Goal: Check status: Check status

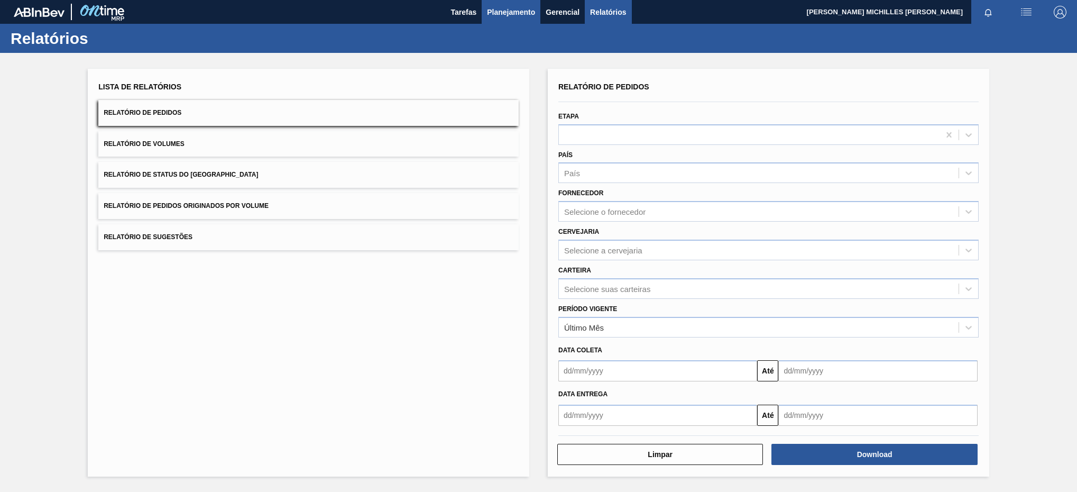
click at [497, 13] on span "Planejamento" at bounding box center [511, 12] width 48 height 13
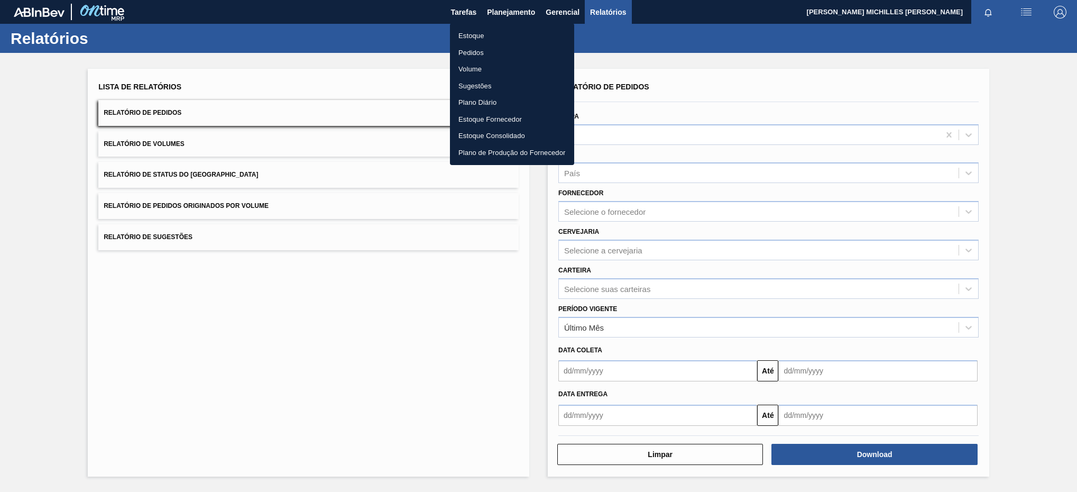
click at [511, 32] on li "Estoque" at bounding box center [512, 35] width 124 height 17
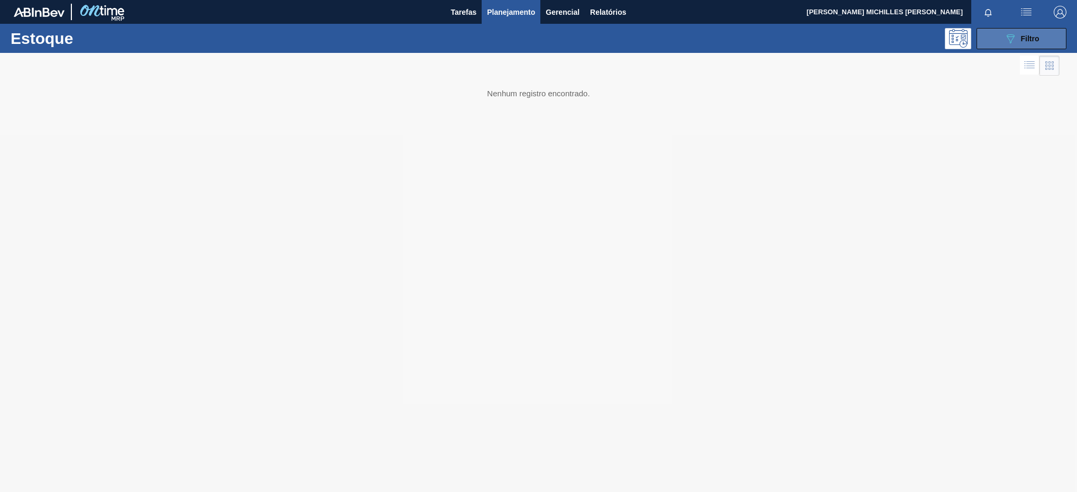
click at [1035, 46] on button "089F7B8B-B2A5-4AFE-B5C0-19BA573D28AC Filtro" at bounding box center [1021, 38] width 90 height 21
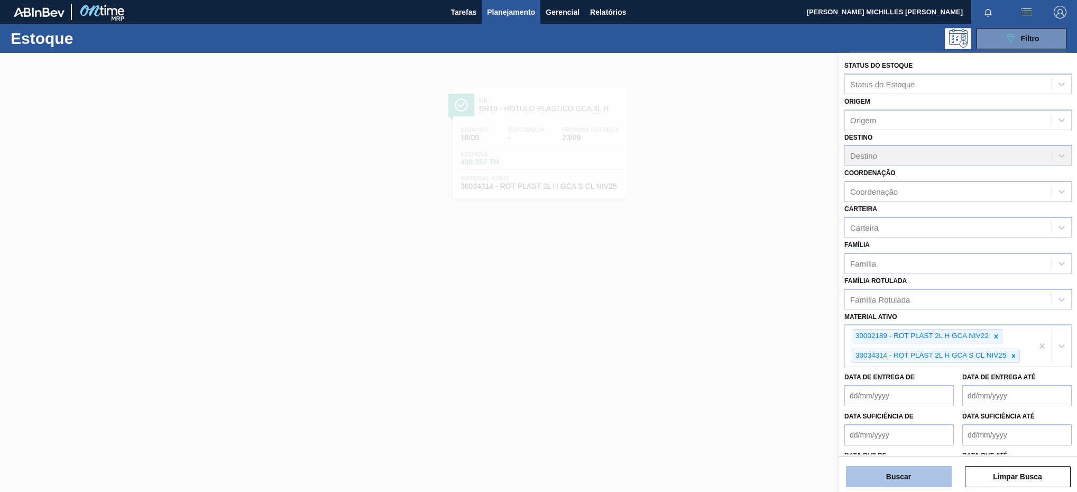
click at [930, 468] on button "Buscar" at bounding box center [899, 476] width 106 height 21
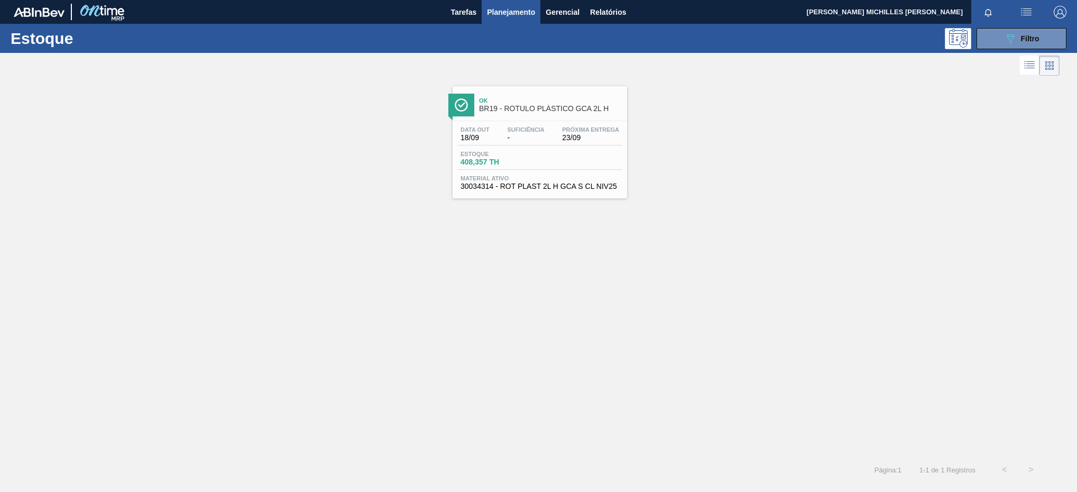
click at [552, 159] on div "Estoque 408,357 TH" at bounding box center [540, 160] width 164 height 19
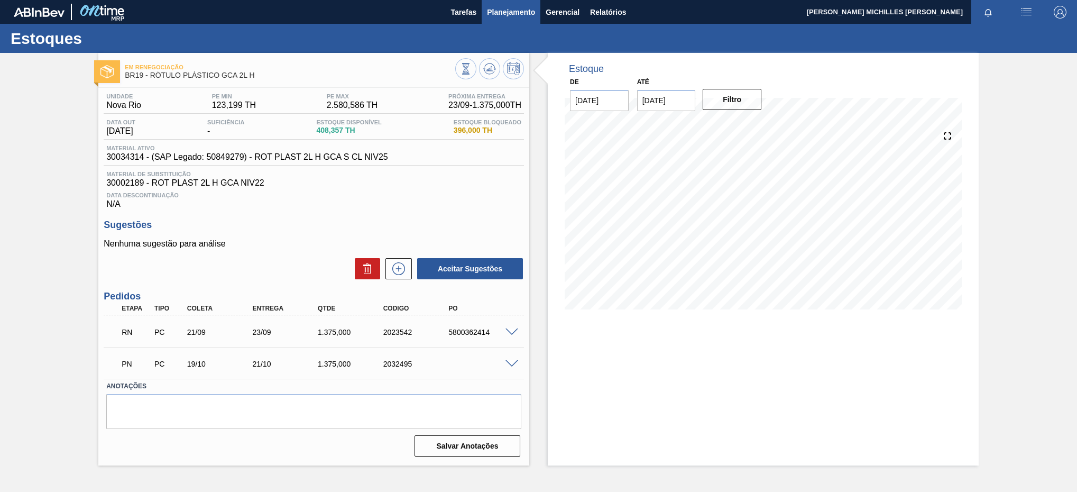
click at [517, 15] on span "Planejamento" at bounding box center [511, 12] width 48 height 13
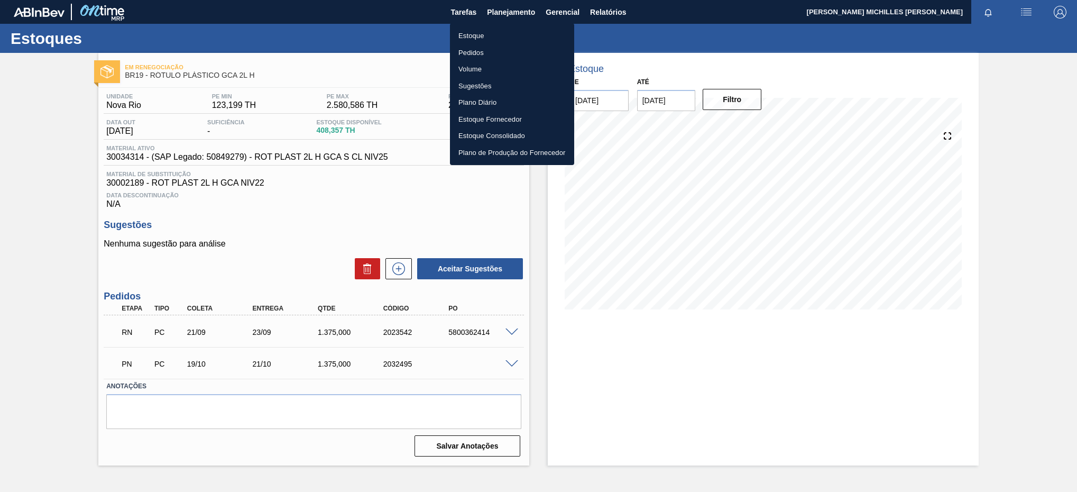
click at [508, 35] on li "Estoque" at bounding box center [512, 35] width 124 height 17
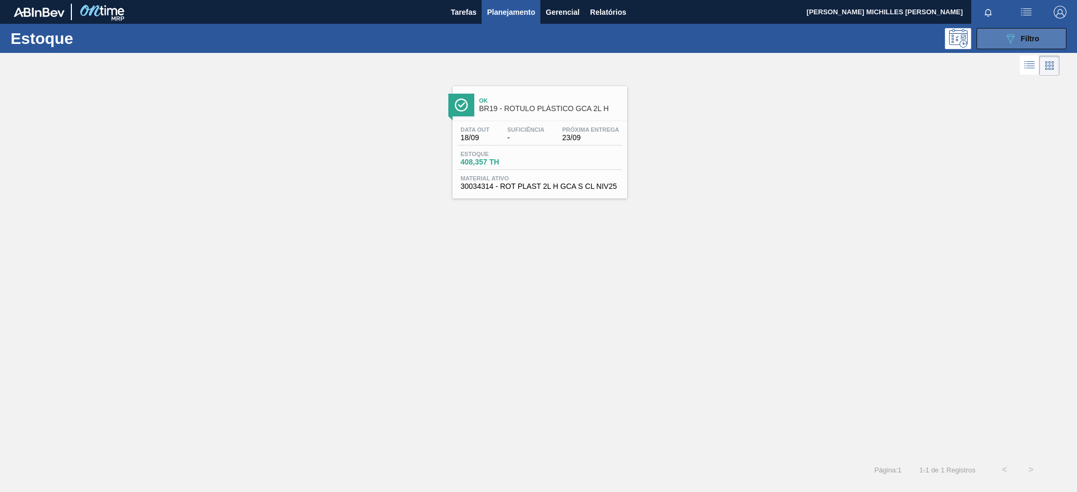
click at [1021, 33] on div "089F7B8B-B2A5-4AFE-B5C0-19BA573D28AC Filtro" at bounding box center [1021, 38] width 35 height 13
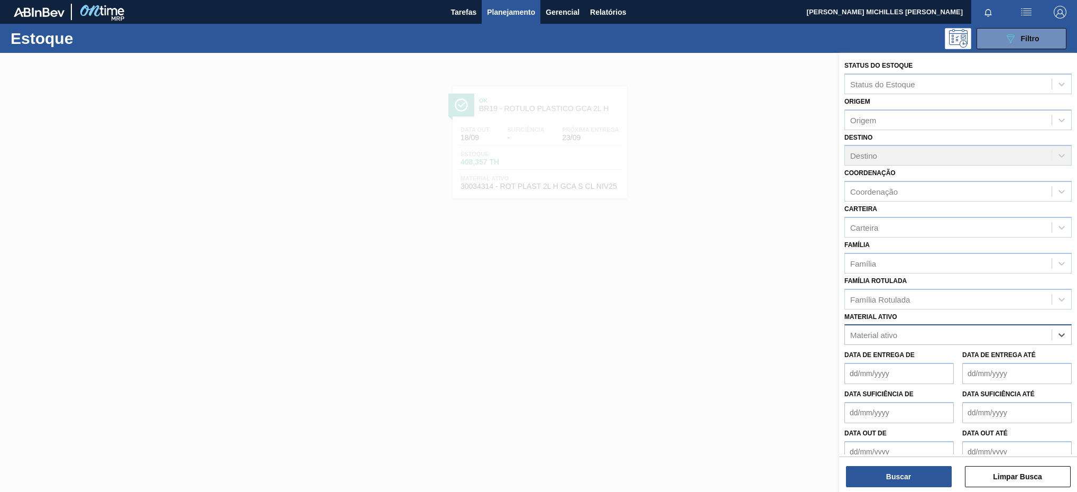
paste ativo "30017357 30031665"
drag, startPoint x: 904, startPoint y: 335, endPoint x: 939, endPoint y: 333, distance: 34.9
click at [939, 333] on div "30017357 30031665 30017357 30031665" at bounding box center [948, 334] width 207 height 15
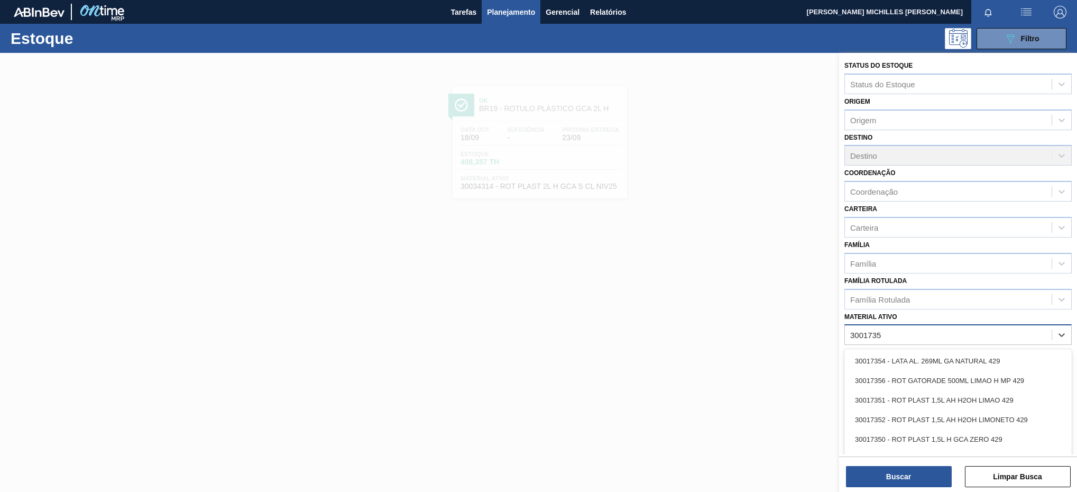
type ativo "30017357"
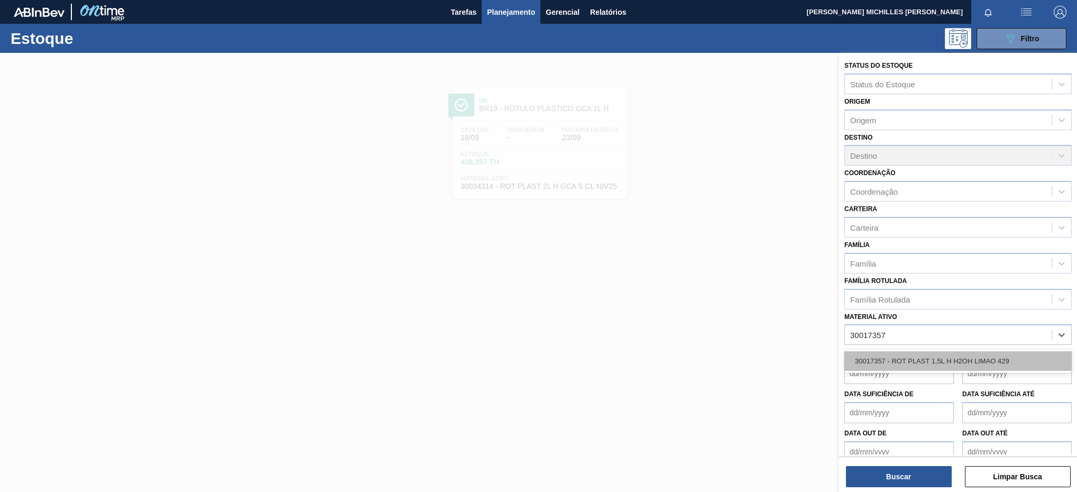
click at [924, 354] on div "30017357 - ROT PLAST 1,5L H H2OH LIMAO 429" at bounding box center [957, 361] width 227 height 20
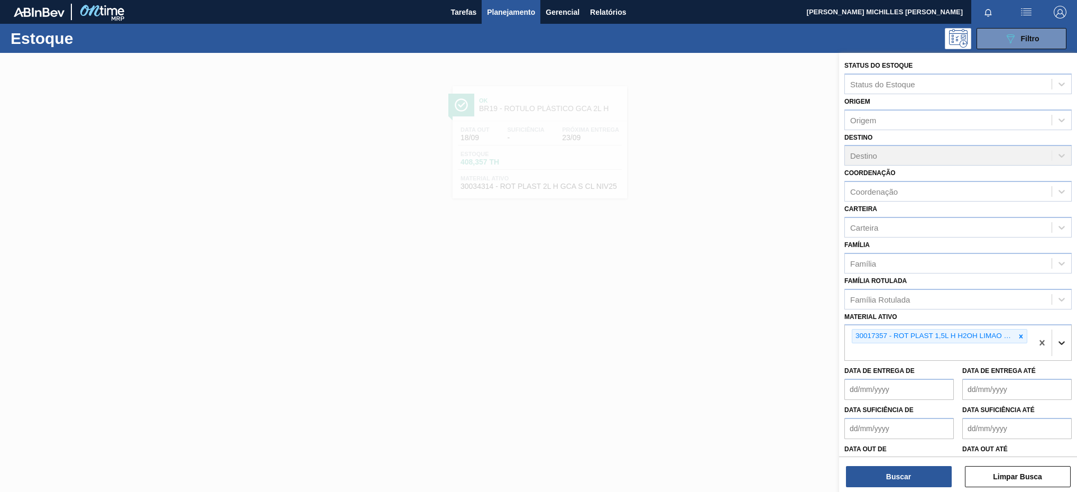
paste ativo "30031665"
type ativo "30031665"
click at [993, 371] on div "30031665 - ROT PLAST 1 5L H H2OH LIMAO IN211" at bounding box center [957, 377] width 227 height 20
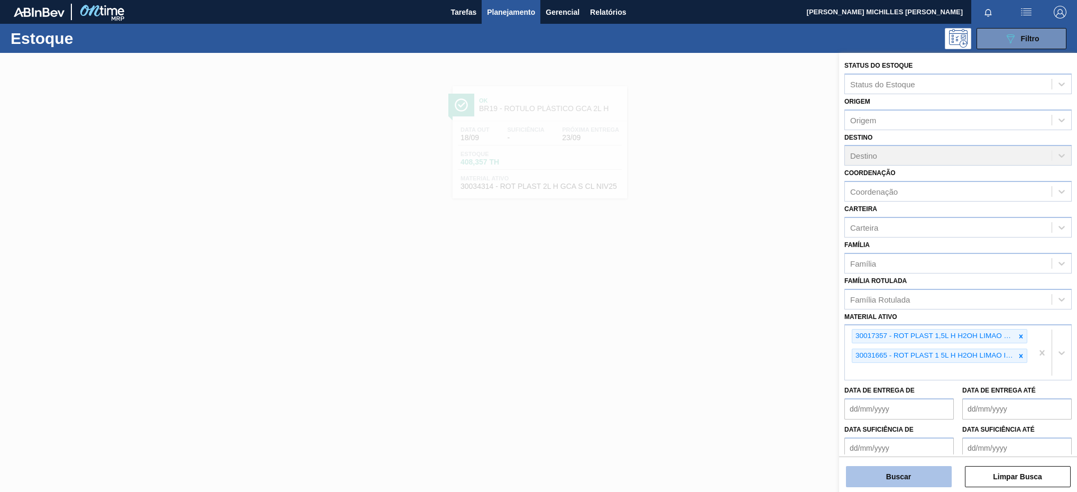
click at [909, 472] on button "Buscar" at bounding box center [899, 476] width 106 height 21
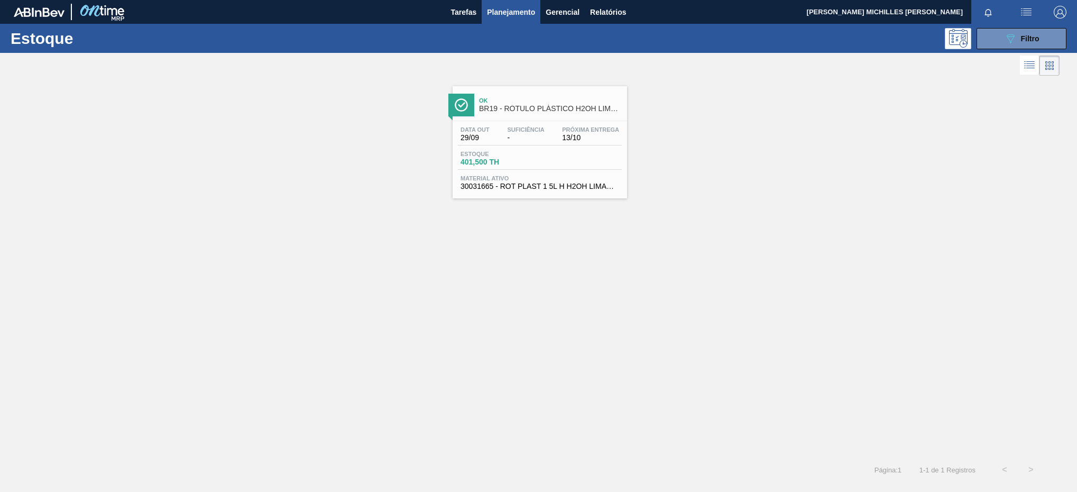
click at [565, 151] on div "Estoque 401,500 TH" at bounding box center [540, 160] width 164 height 19
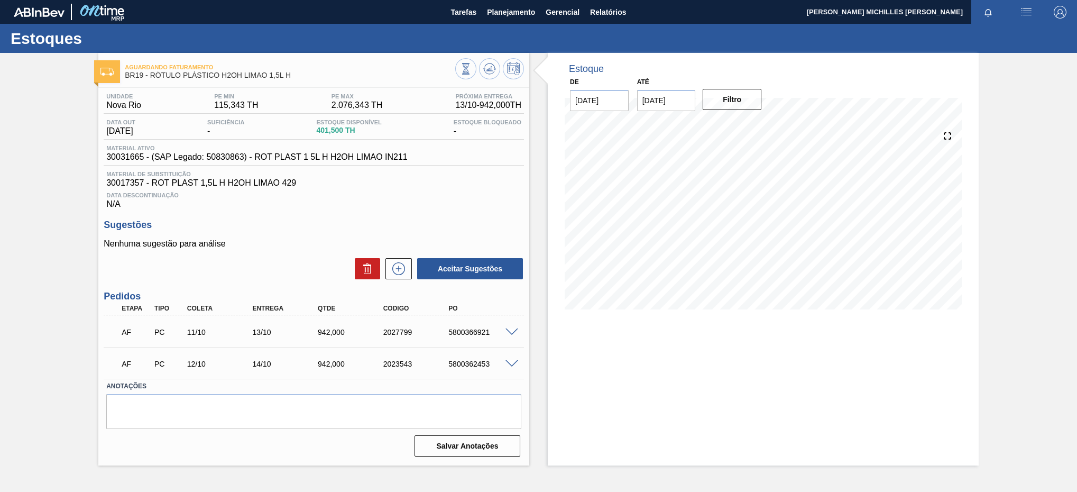
click at [513, 336] on span at bounding box center [511, 332] width 13 height 8
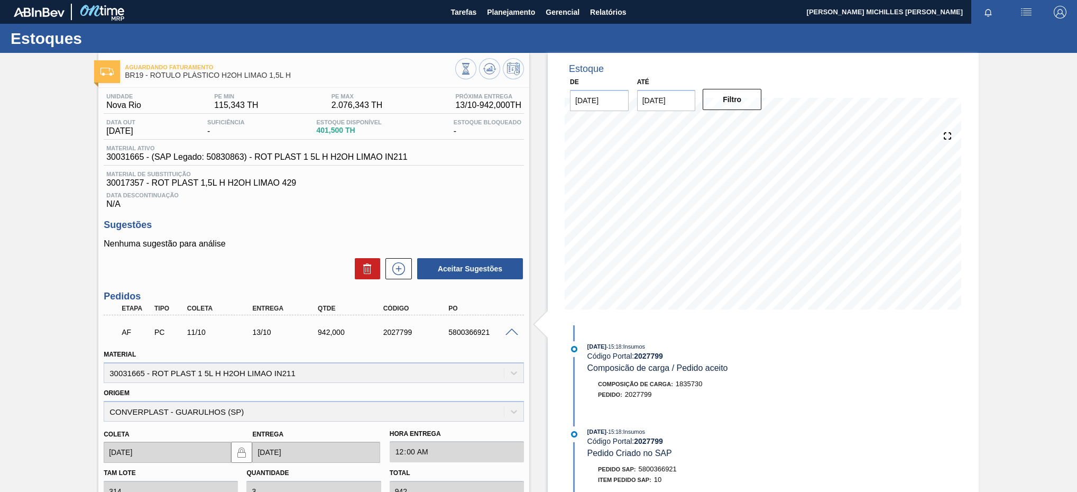
scroll to position [159, 0]
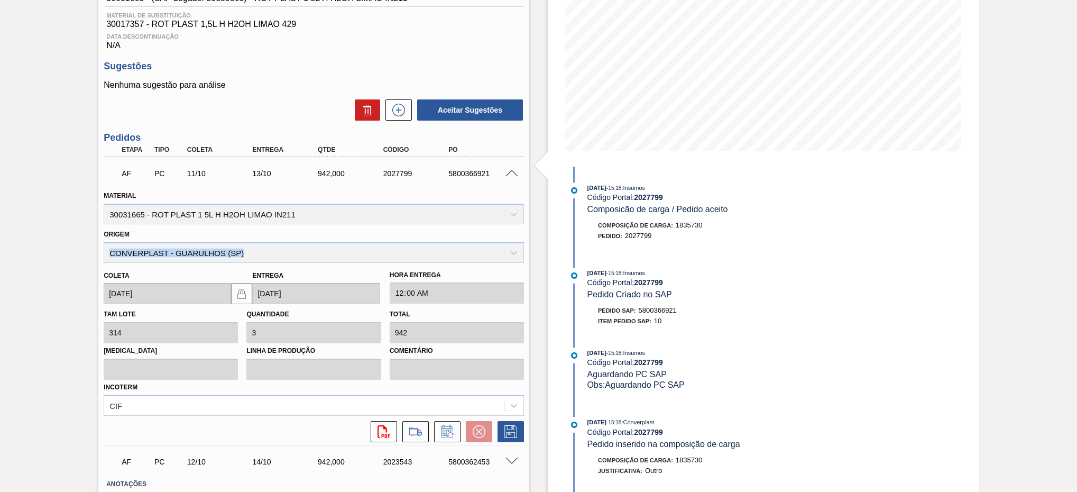
drag, startPoint x: 273, startPoint y: 265, endPoint x: 62, endPoint y: 262, distance: 210.9
click at [62, 262] on div "Aguardando Faturamento BR19 - RÓTULO PLÁSTICO H2OH LIMAO 1,5L H Unidade Nova Ri…" at bounding box center [538, 230] width 1077 height 673
copy div "CONVERPLAST - GUARULHOS (SP)"
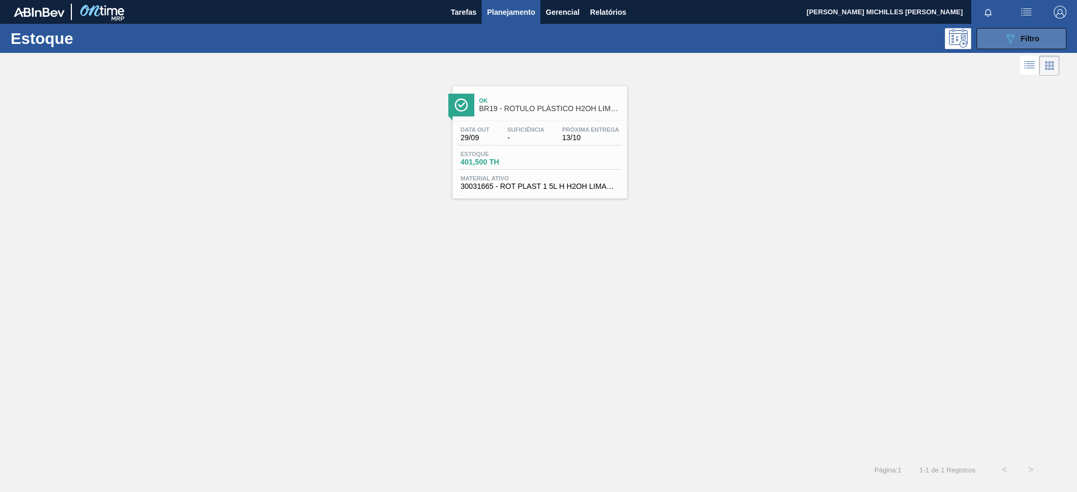
click at [1012, 32] on icon "089F7B8B-B2A5-4AFE-B5C0-19BA573D28AC" at bounding box center [1010, 38] width 13 height 13
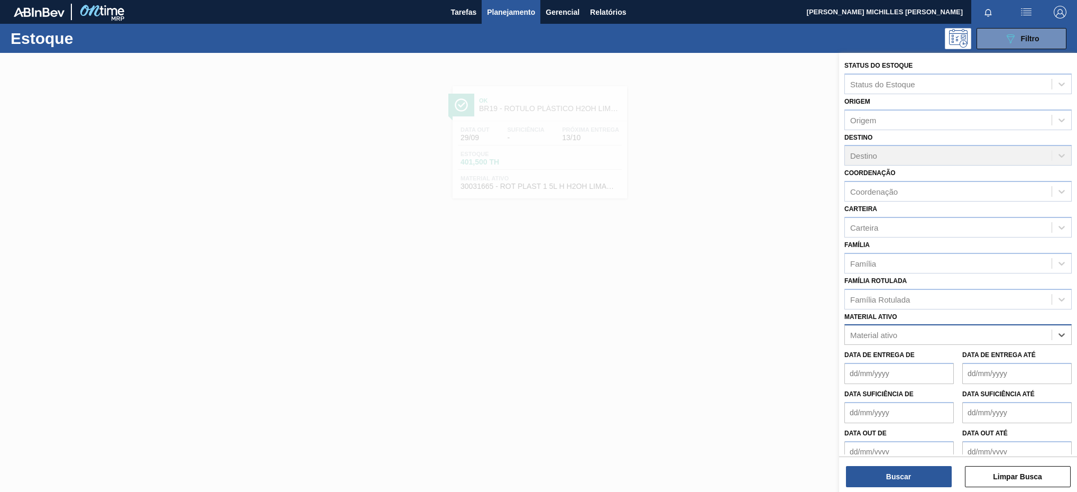
paste ativo "30034296"
type ativo "30034296"
click at [944, 357] on div "30034296 - ROT PLAST 2L H GCAZ S CLAIM NIV25" at bounding box center [957, 361] width 227 height 20
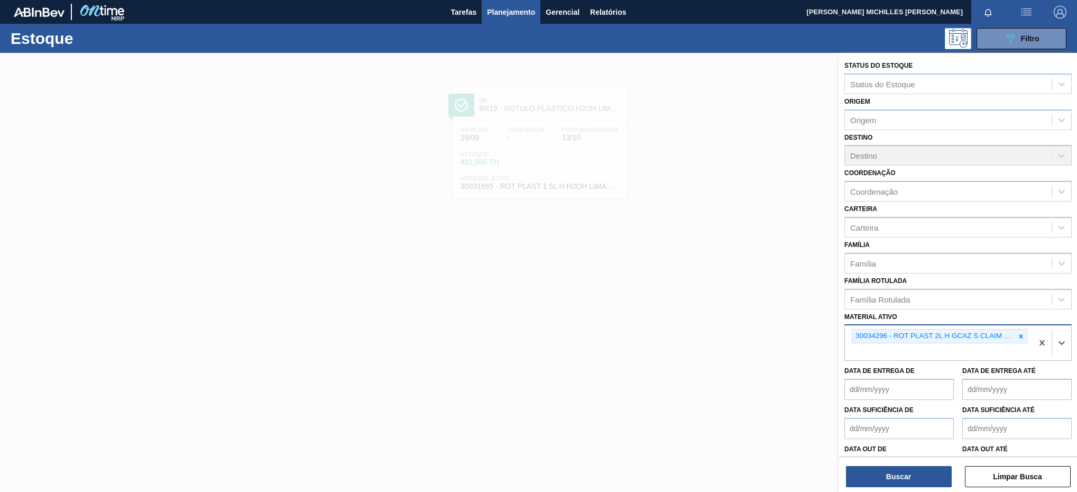
click at [982, 354] on div "30034296 - ROT PLAST 2L H GCAZ S CLAIM NIV25" at bounding box center [939, 342] width 188 height 35
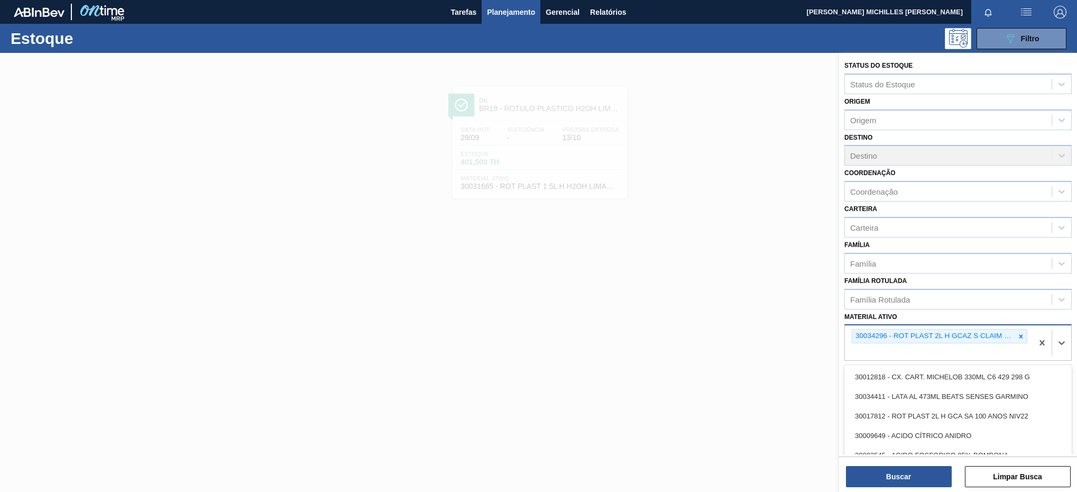
paste ativo "30017817"
type ativo "30017817"
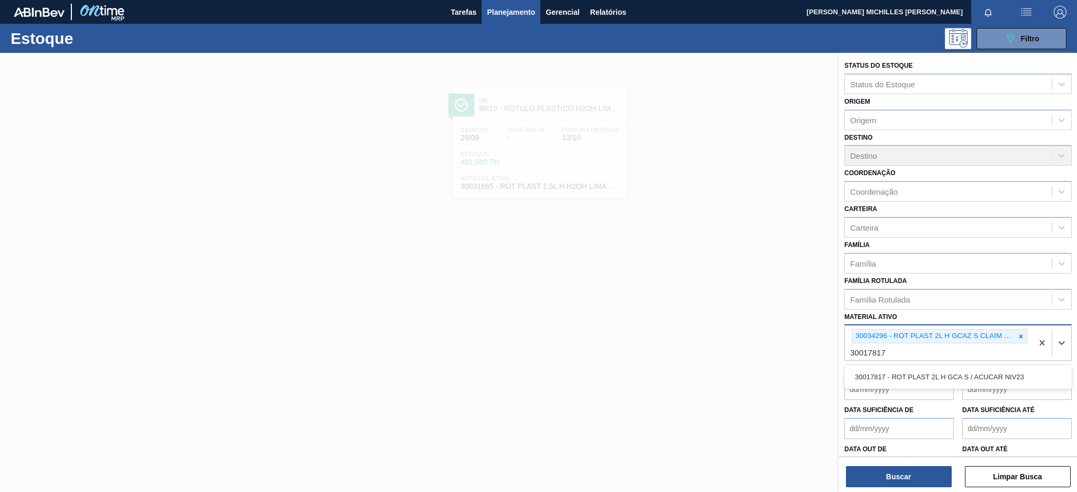
click at [941, 379] on div "30017817 - ROT PLAST 2L H GCA S / ACUCAR NIV23" at bounding box center [957, 377] width 227 height 20
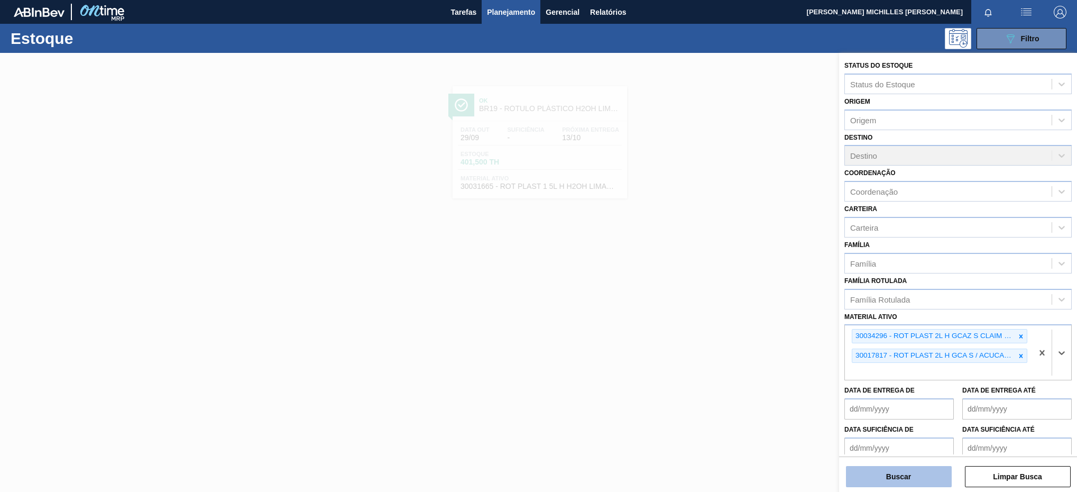
click at [912, 472] on button "Buscar" at bounding box center [899, 476] width 106 height 21
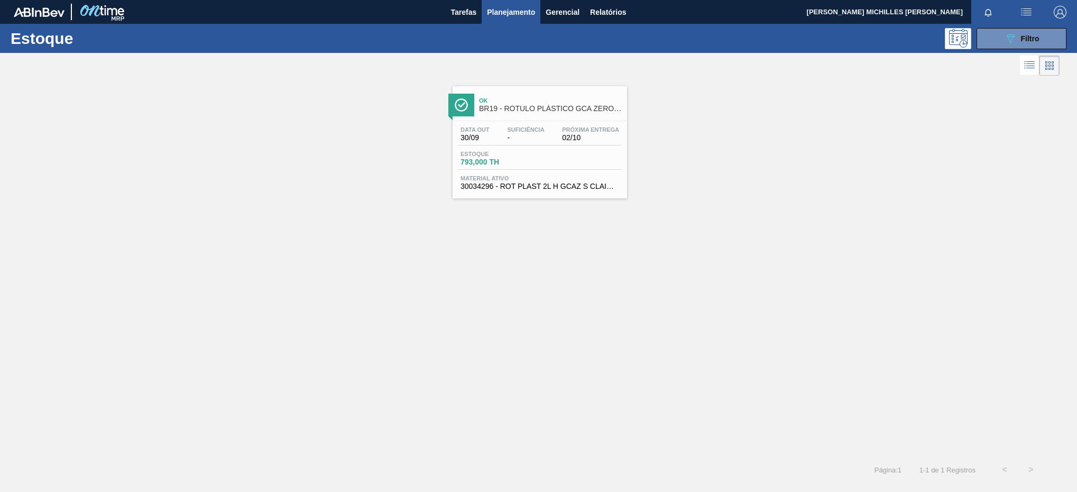
click at [542, 180] on span "Material ativo" at bounding box center [539, 178] width 159 height 6
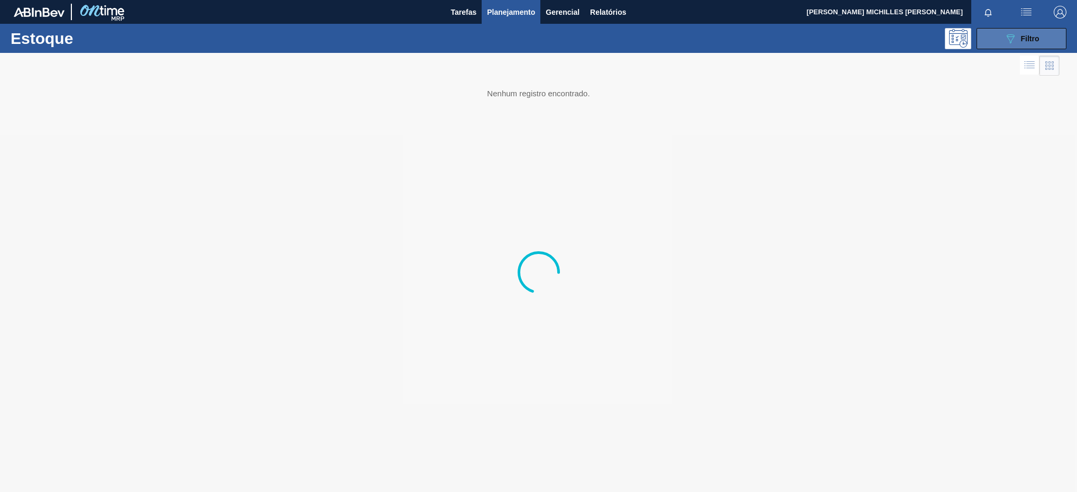
click at [1016, 35] on div "089F7B8B-B2A5-4AFE-B5C0-19BA573D28AC Filtro" at bounding box center [1021, 38] width 35 height 13
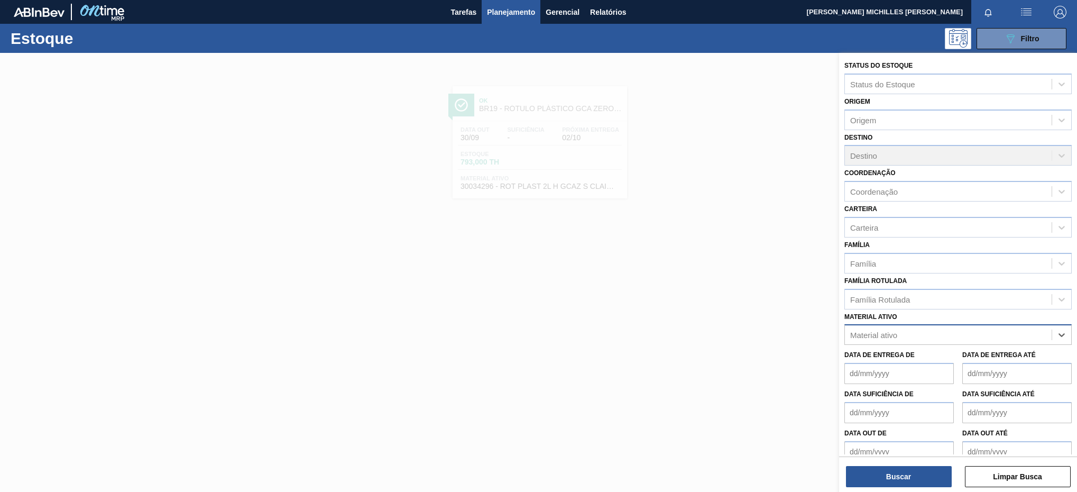
paste ativo "30031671"
type ativo "30031671"
click at [1006, 360] on div "30031671 - ROT PLAST 1 5L H H2OH LIMONETO IN211" at bounding box center [957, 361] width 227 height 20
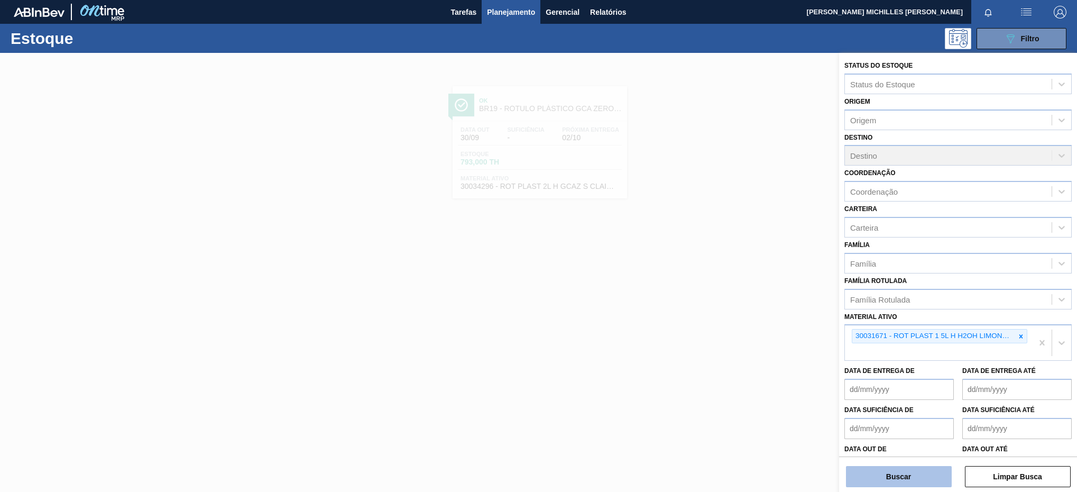
click at [909, 469] on button "Buscar" at bounding box center [899, 476] width 106 height 21
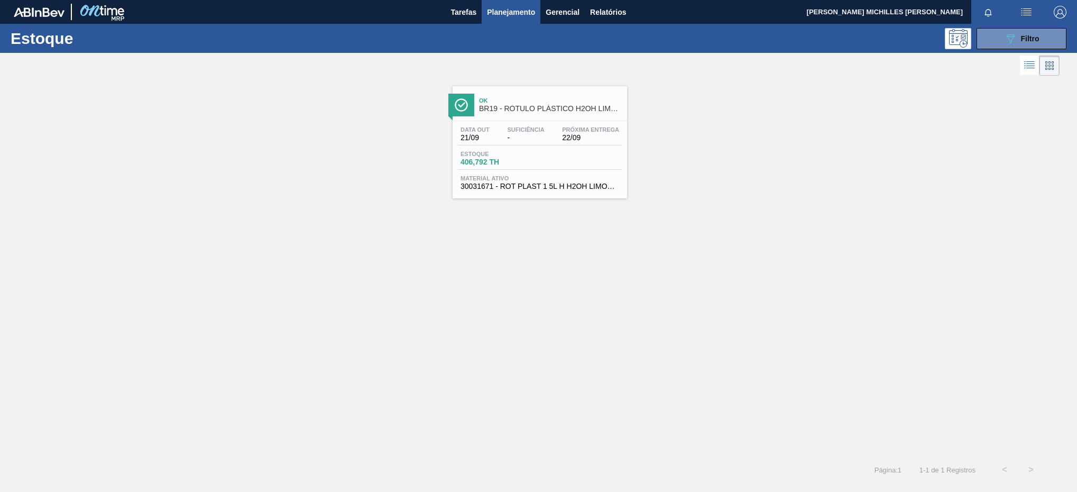
click at [553, 173] on div "Data out 21/09 Suficiência - Próxima Entrega 22/09 Estoque 406,792 TH Material …" at bounding box center [539, 157] width 174 height 72
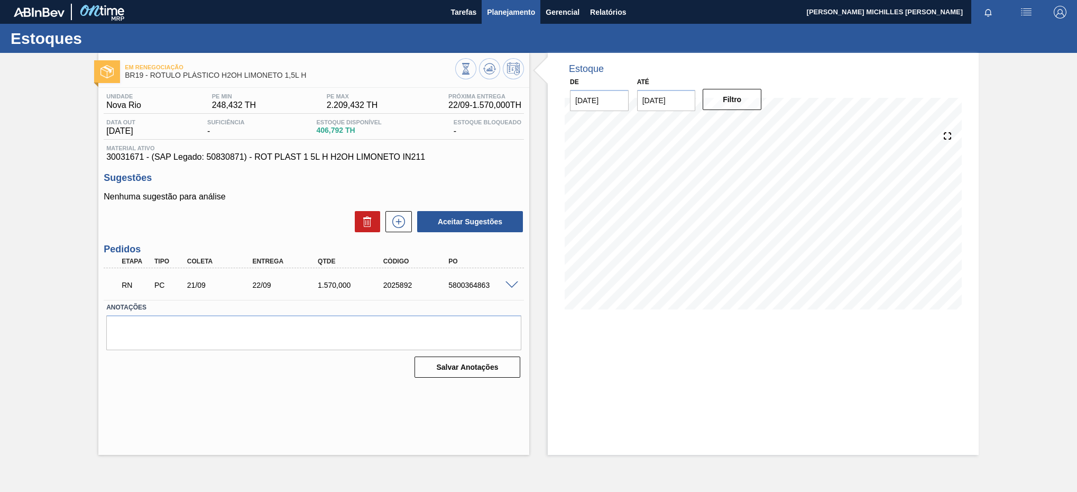
click at [506, 6] on span "Planejamento" at bounding box center [511, 12] width 48 height 13
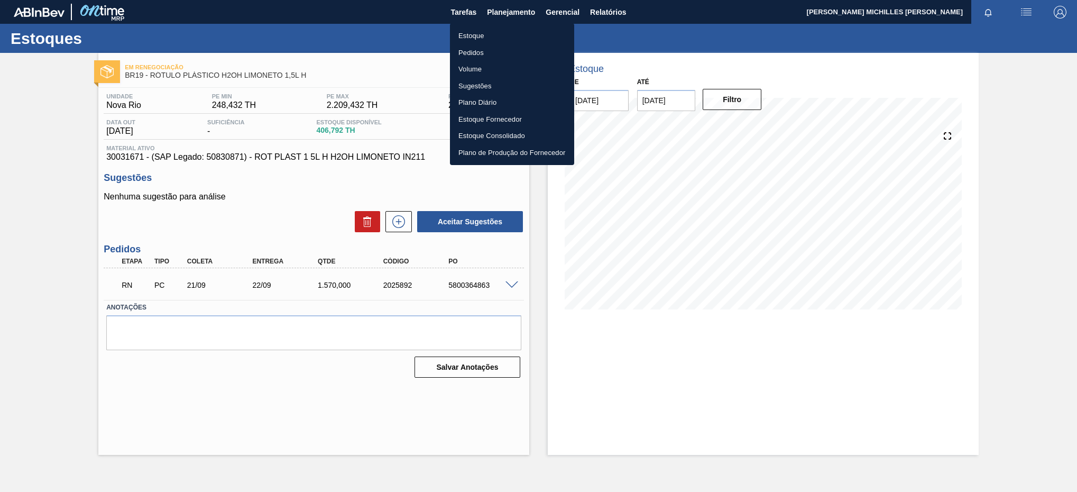
click at [799, 70] on div at bounding box center [538, 246] width 1077 height 492
